Goal: Task Accomplishment & Management: Manage account settings

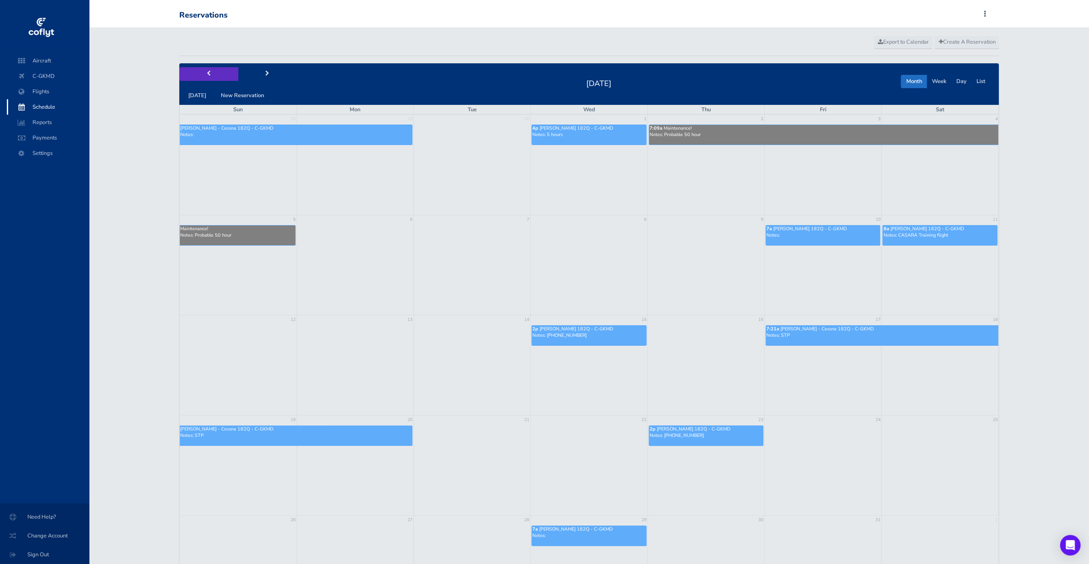
click at [215, 78] on button "prev" at bounding box center [208, 73] width 59 height 13
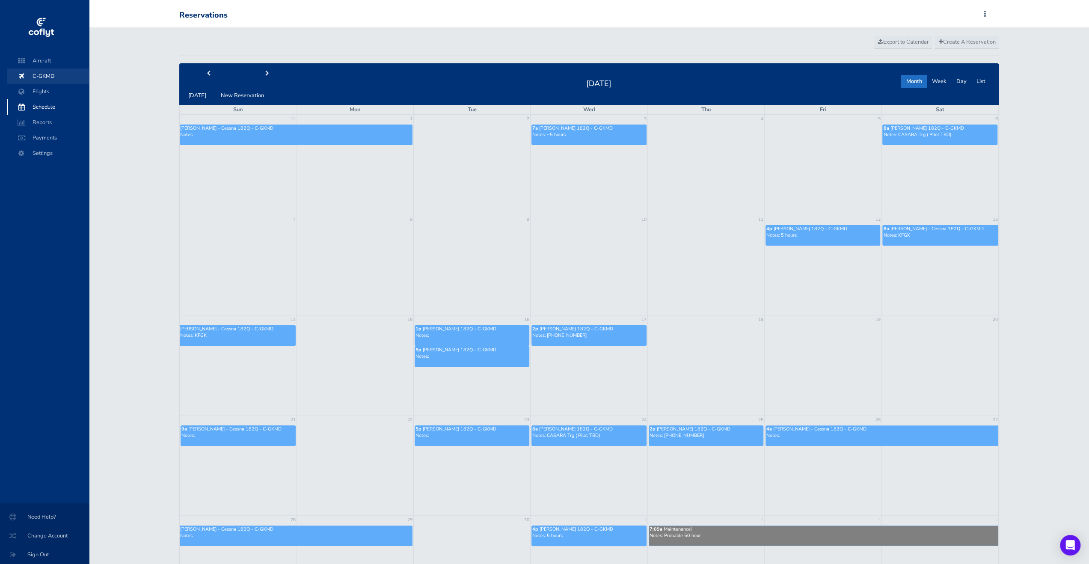
click at [61, 72] on span "C-GKMD" at bounding box center [47, 75] width 65 height 15
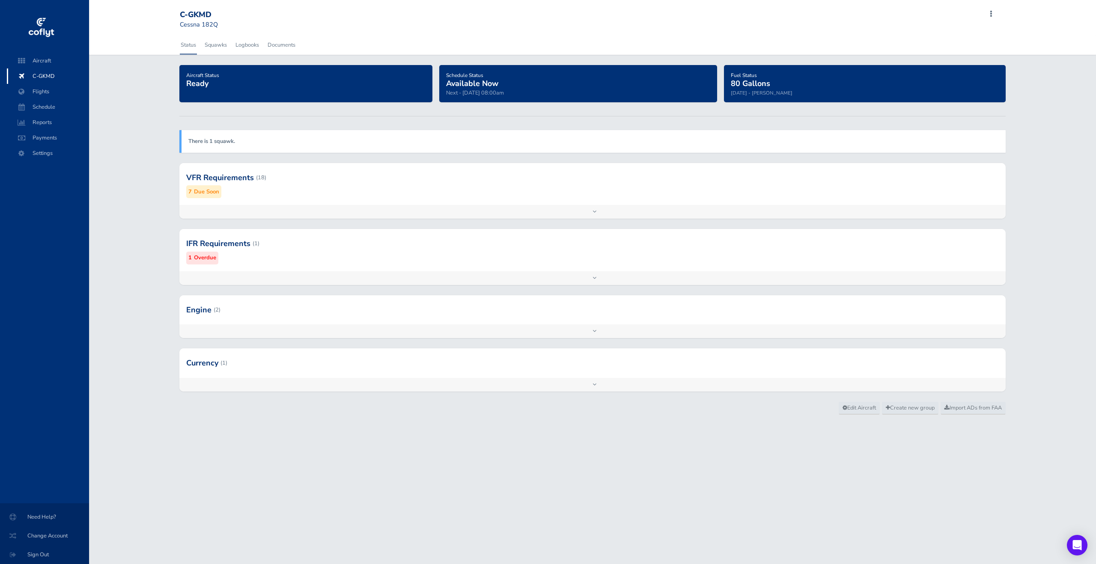
click at [624, 210] on div "Add inspection Edit" at bounding box center [592, 212] width 826 height 14
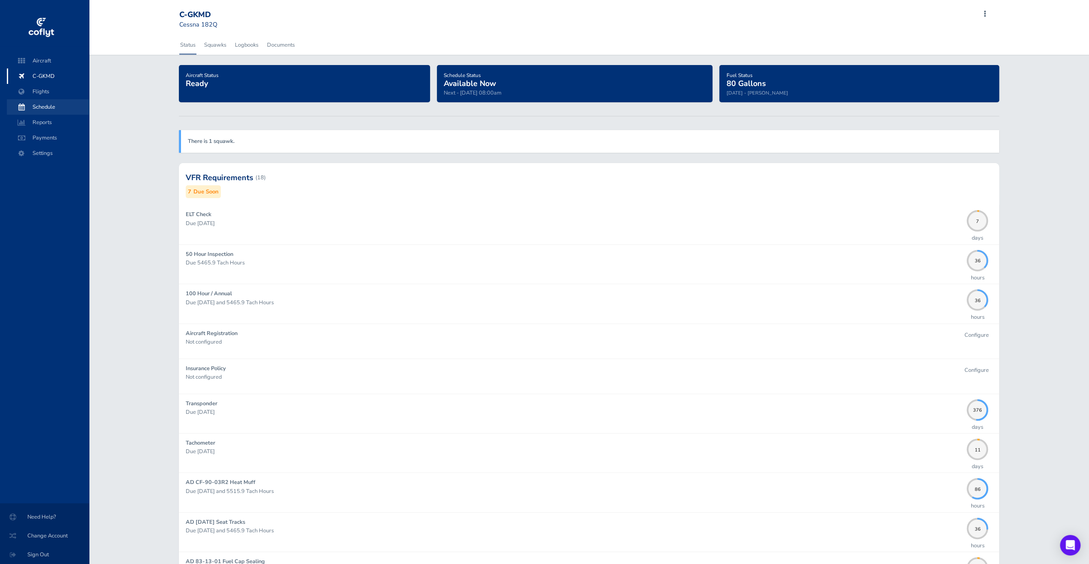
click at [28, 107] on span at bounding box center [21, 106] width 15 height 15
